Goal: Transaction & Acquisition: Purchase product/service

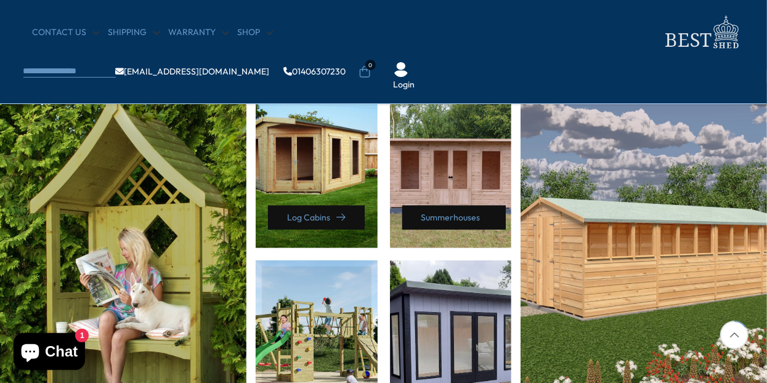
scroll to position [545, 0]
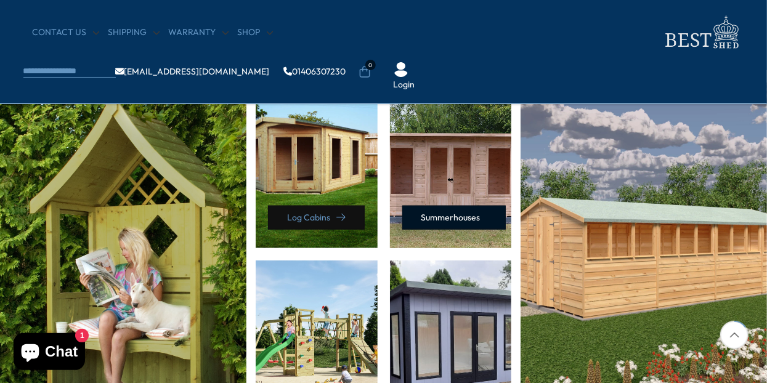
click at [446, 213] on link "Summerhouses" at bounding box center [453, 218] width 103 height 24
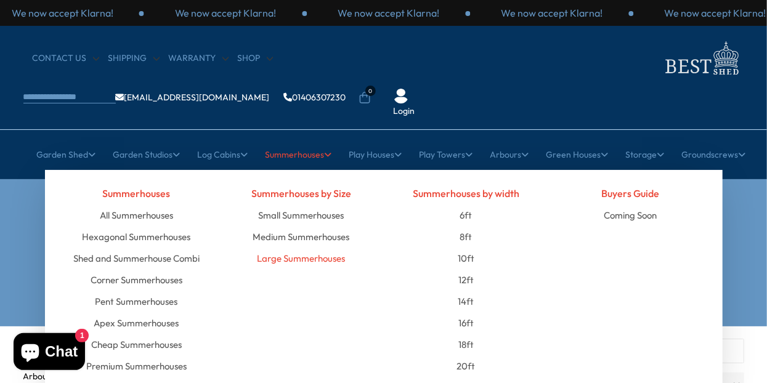
click at [331, 248] on link "Large Summerhouses" at bounding box center [301, 259] width 88 height 22
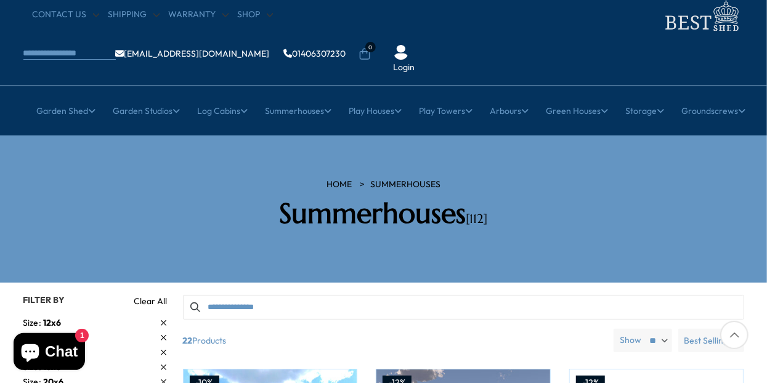
scroll to position [44, 0]
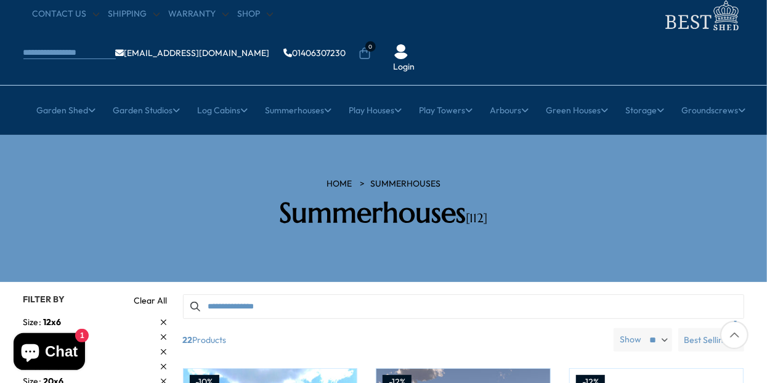
click at [43, 294] on span "Filter By" at bounding box center [44, 299] width 42 height 11
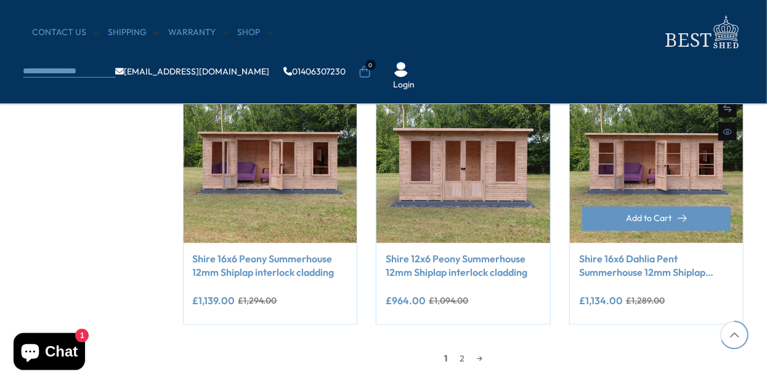
click at [676, 225] on div "Add to Cart" at bounding box center [657, 225] width 174 height 36
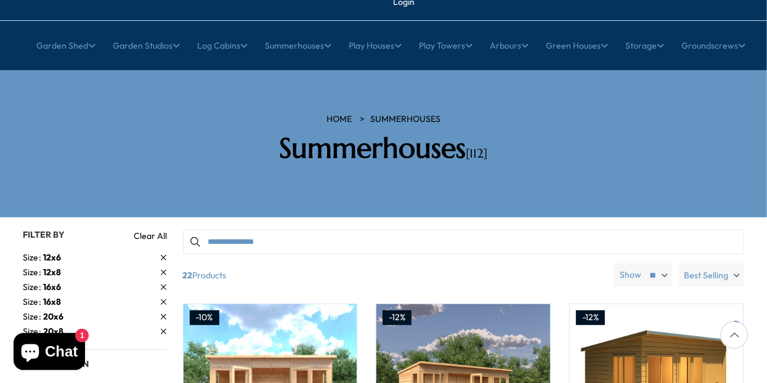
scroll to position [81, 0]
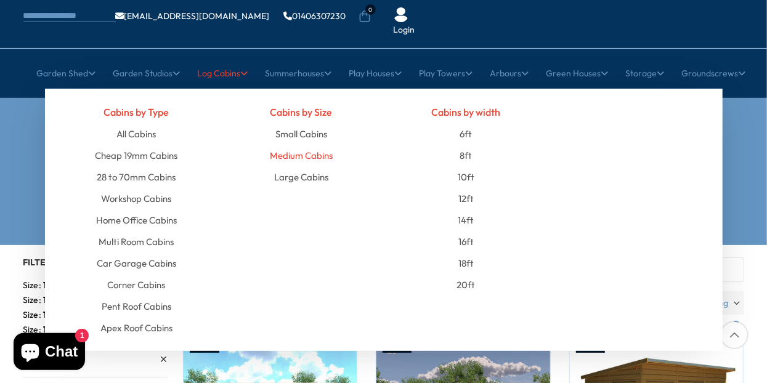
click at [300, 145] on link "Medium Cabins" at bounding box center [301, 156] width 63 height 22
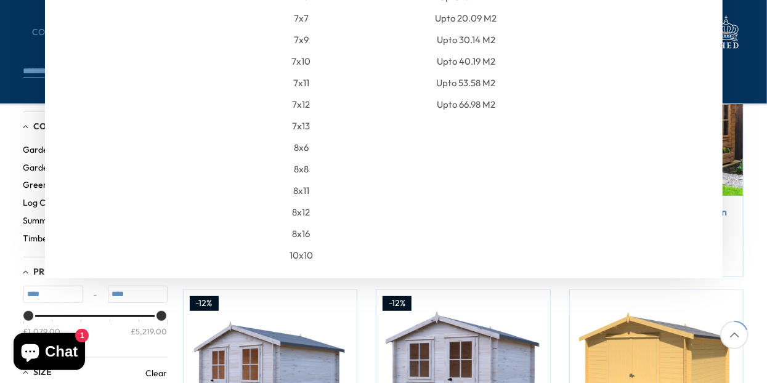
scroll to position [293, 0]
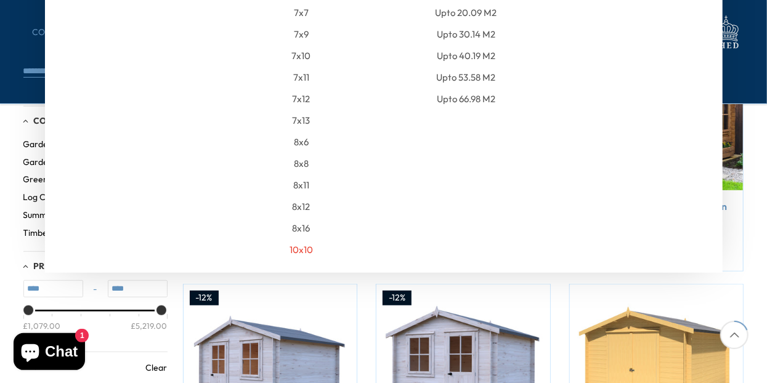
click at [294, 254] on link "10x10" at bounding box center [301, 250] width 23 height 22
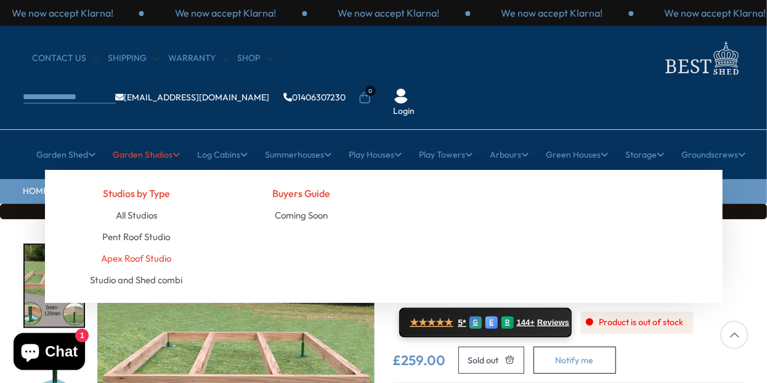
click at [142, 248] on link "Apex Roof Studio" at bounding box center [136, 259] width 70 height 22
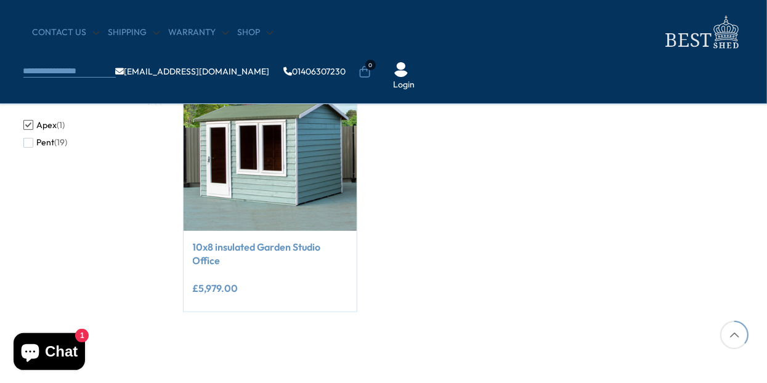
scroll to position [253, 0]
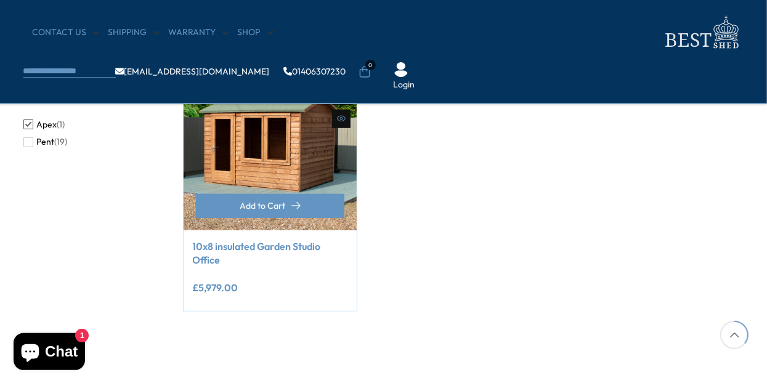
click at [300, 133] on img at bounding box center [271, 144] width 174 height 174
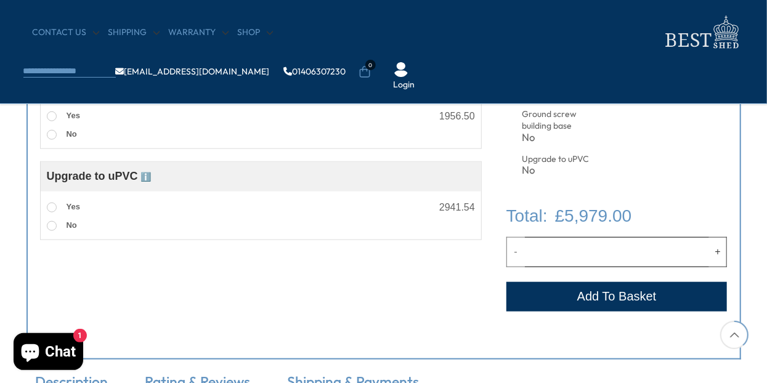
scroll to position [519, 0]
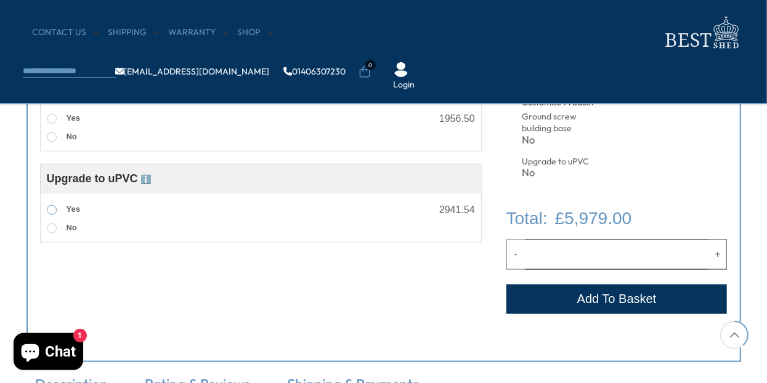
click at [50, 209] on span at bounding box center [52, 210] width 10 height 10
click at [51, 227] on span at bounding box center [52, 229] width 10 height 10
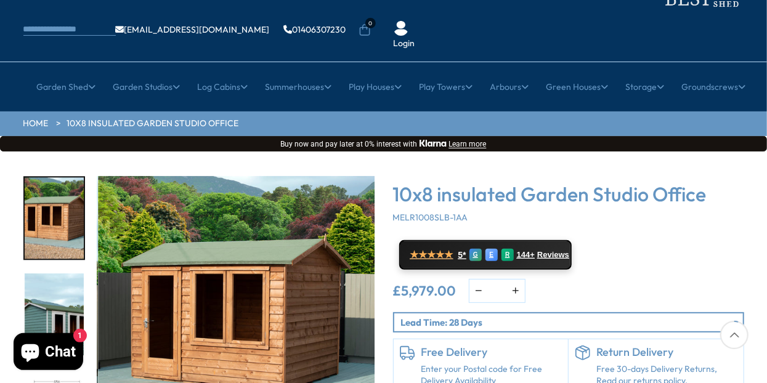
scroll to position [68, 0]
